Goal: Find specific page/section

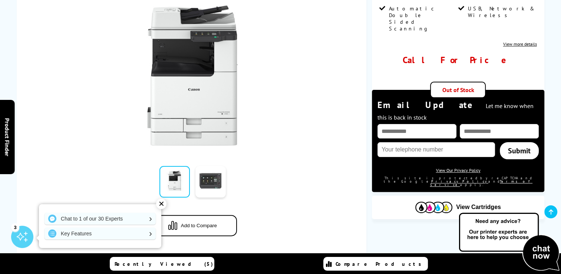
scroll to position [37, 0]
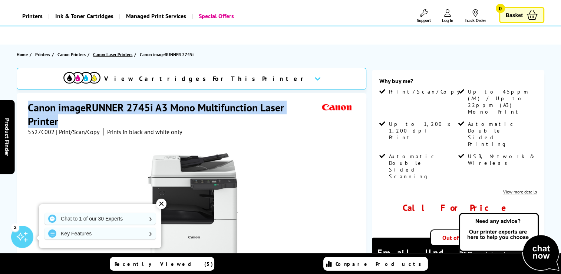
click at [117, 54] on span "Canon Laser Printers" at bounding box center [112, 54] width 39 height 8
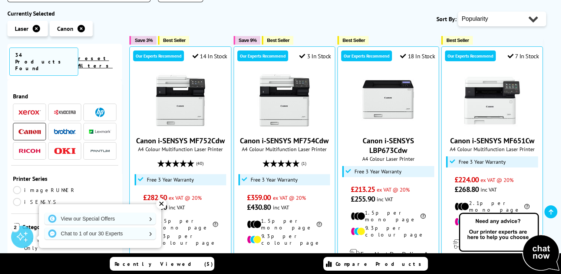
click at [19, 186] on link "imageRUNNER" at bounding box center [44, 190] width 63 height 8
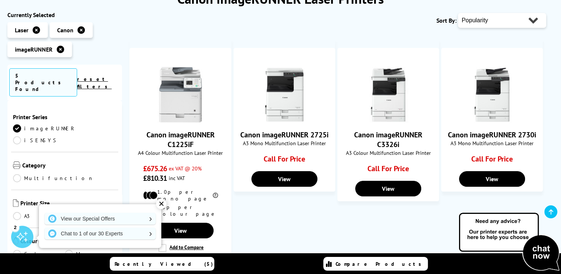
scroll to position [148, 0]
